Goal: Find contact information: Find contact information

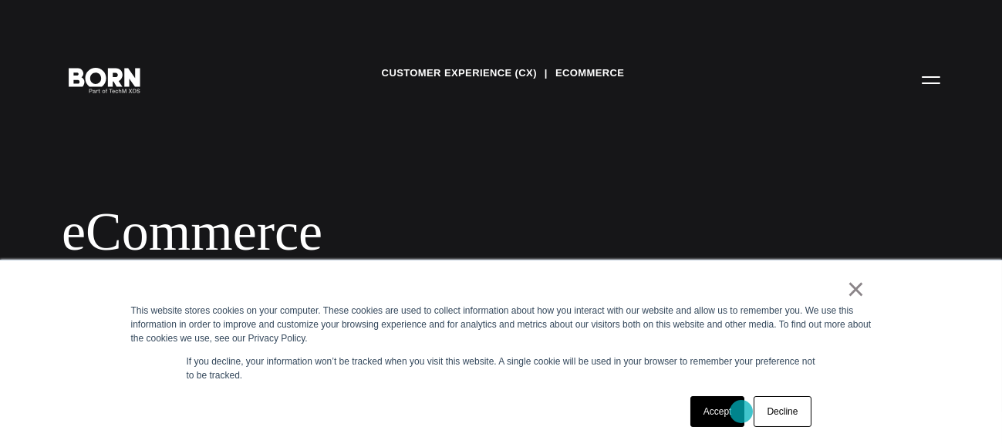
click at [741, 412] on link "Accept" at bounding box center [717, 411] width 55 height 31
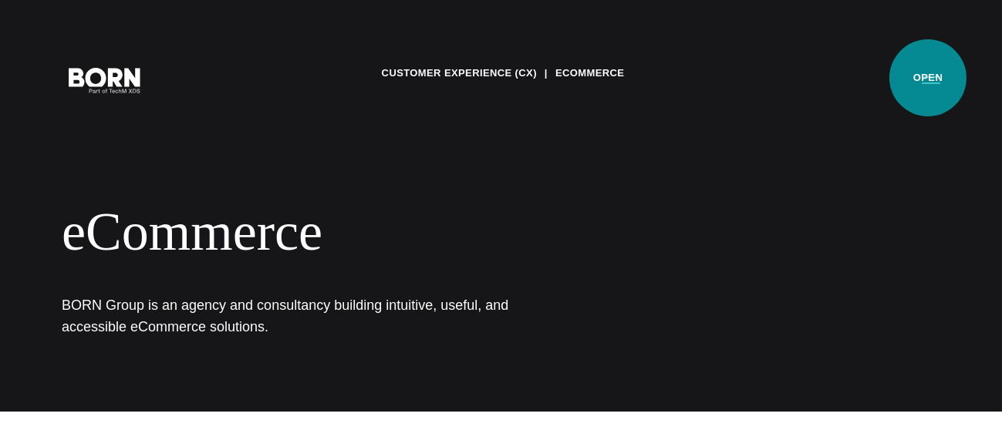
click at [928, 78] on button "Primary Menu" at bounding box center [930, 79] width 37 height 32
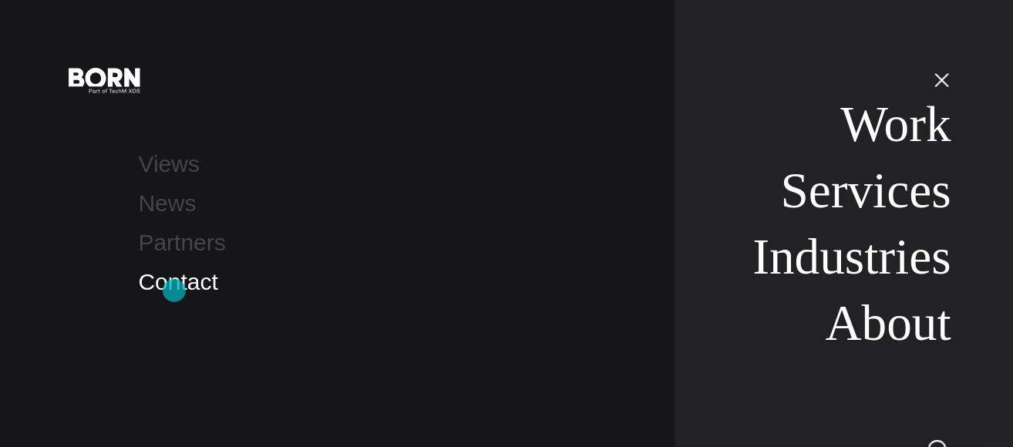
click at [174, 291] on link "Contact" at bounding box center [178, 281] width 79 height 25
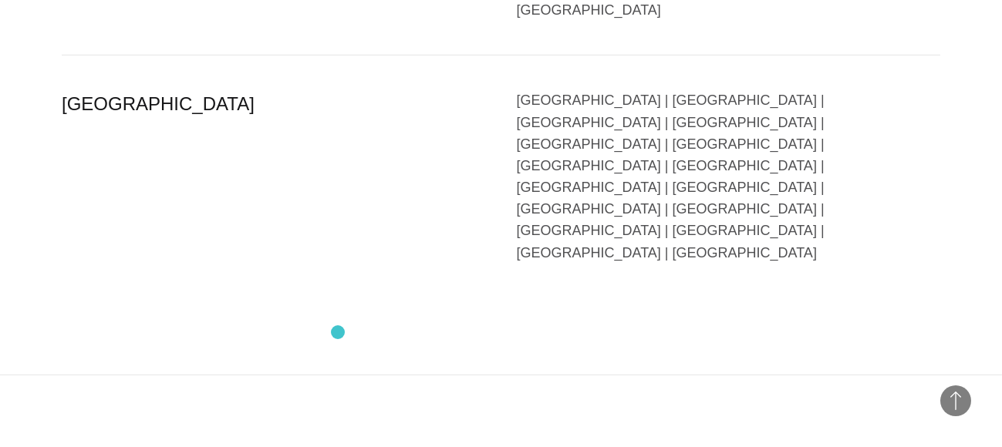
scroll to position [3933, 0]
